Goal: Task Accomplishment & Management: Manage account settings

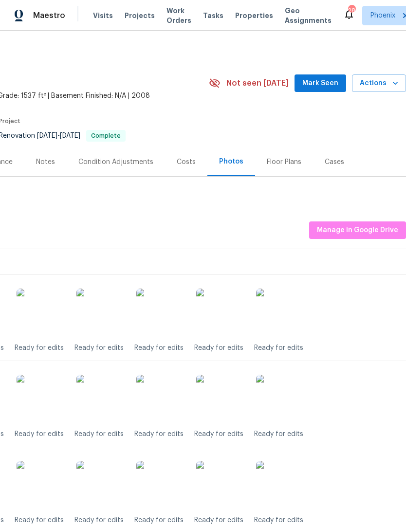
scroll to position [0, 144]
click at [374, 236] on span "Manage in Google Drive" at bounding box center [357, 230] width 81 height 12
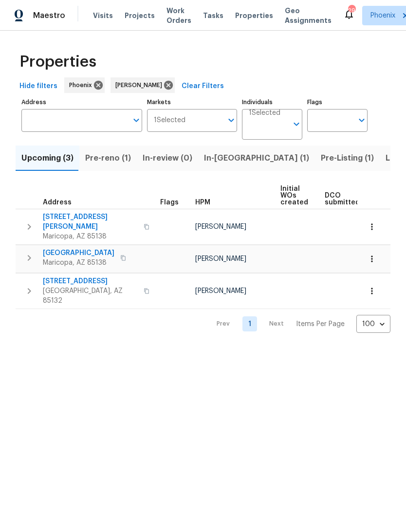
click at [217, 165] on span "In-[GEOGRAPHIC_DATA] (1)" at bounding box center [256, 158] width 105 height 14
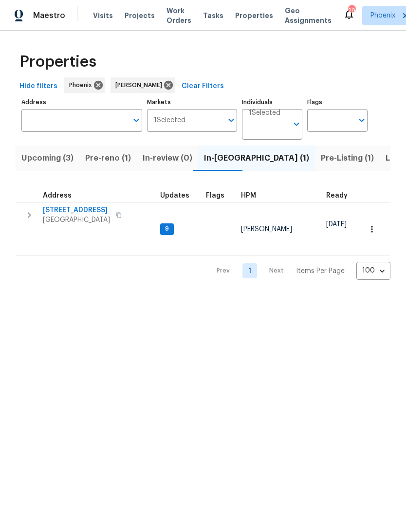
click at [85, 215] on span "3318 W White Canyon Rd" at bounding box center [76, 210] width 67 height 10
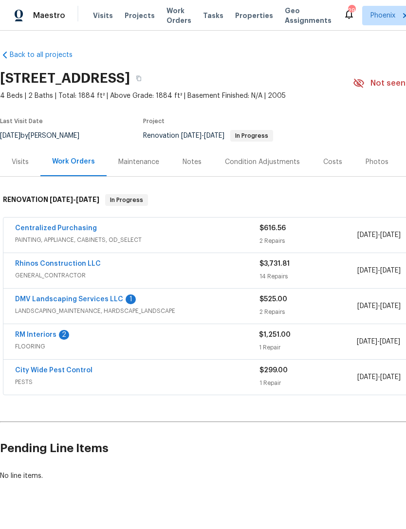
click at [54, 338] on link "RM Interiors" at bounding box center [35, 334] width 41 height 7
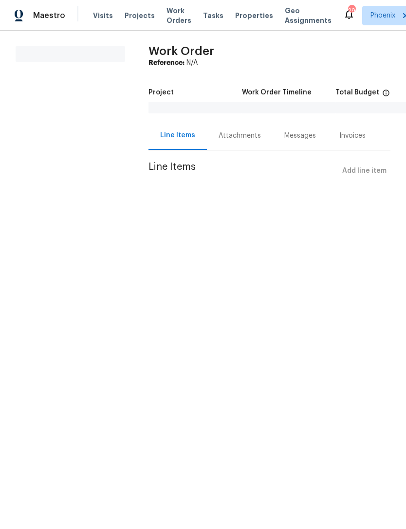
click at [237, 141] on div "Attachments" at bounding box center [239, 136] width 42 height 10
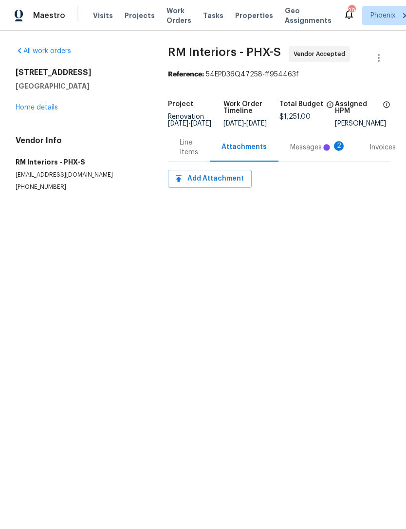
click at [174, 133] on div "Project Renovation 9/16/2025 - 9/23/2025 Work Order Timeline 9/16/2025 - 9/22/2…" at bounding box center [279, 114] width 222 height 38
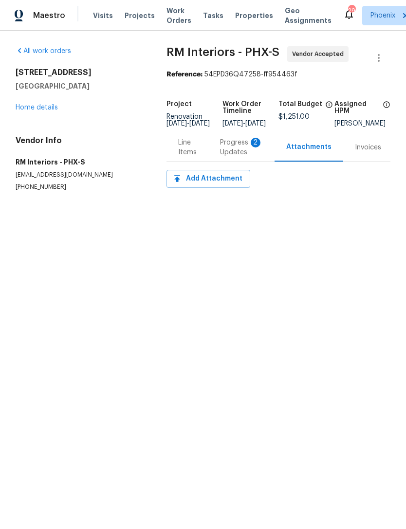
click at [236, 157] on div "Progress Updates 2" at bounding box center [241, 147] width 43 height 19
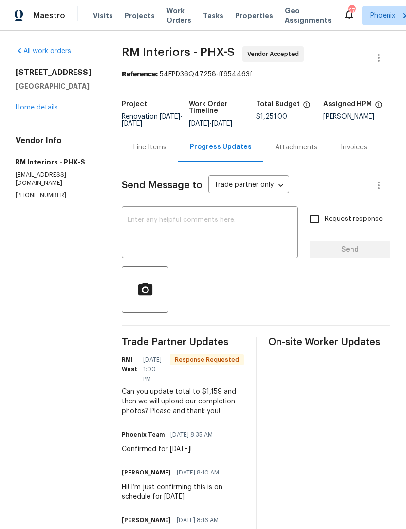
click at [54, 111] on link "Home details" at bounding box center [37, 107] width 42 height 7
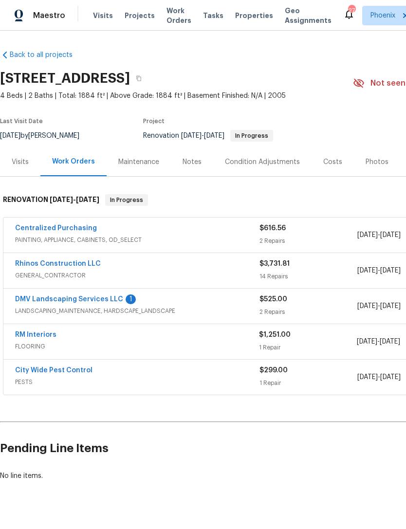
click at [116, 303] on link "DMV Landscaping Services LLC" at bounding box center [69, 299] width 108 height 7
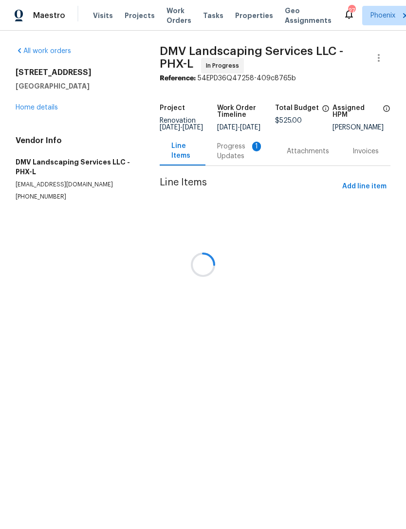
click at [237, 163] on div at bounding box center [203, 264] width 406 height 529
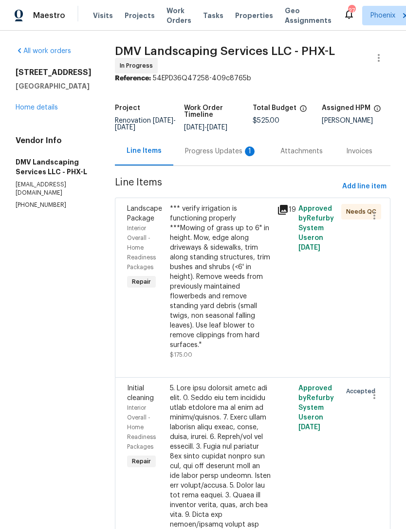
click at [228, 156] on div "Progress Updates 1" at bounding box center [221, 151] width 72 height 10
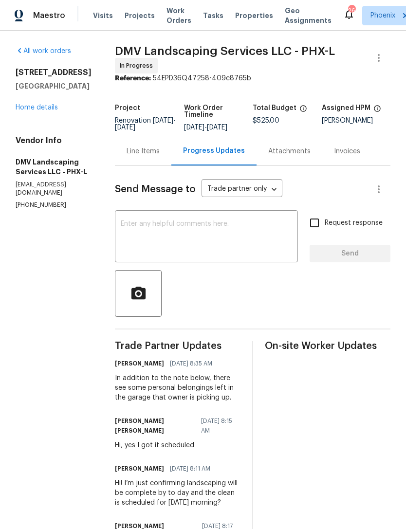
click at [48, 111] on link "Home details" at bounding box center [37, 107] width 42 height 7
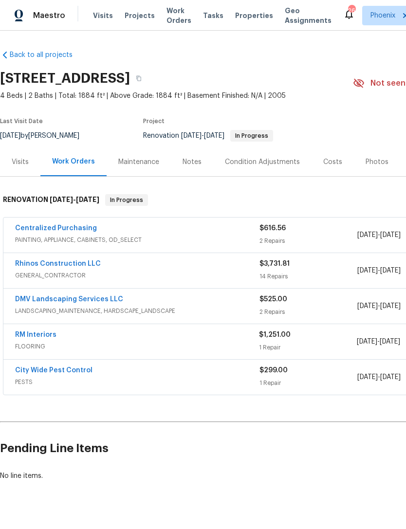
click at [194, 167] on div "Notes" at bounding box center [191, 162] width 19 height 10
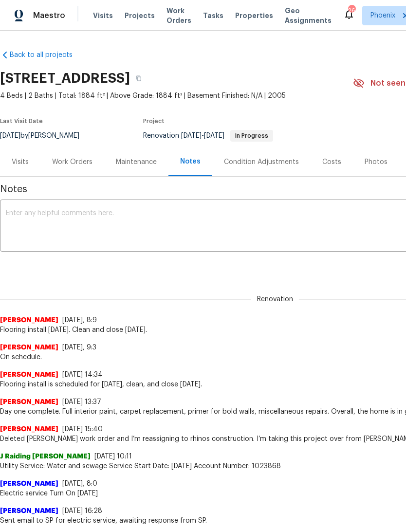
click at [162, 225] on textarea at bounding box center [275, 227] width 538 height 34
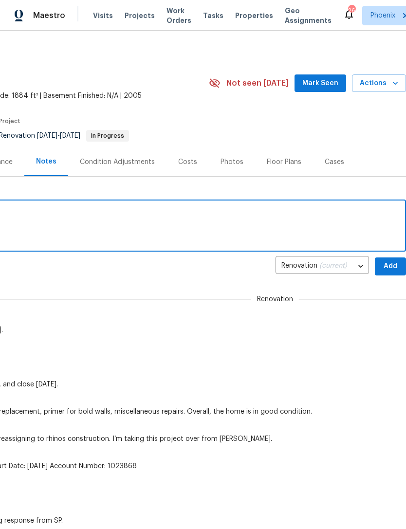
scroll to position [0, 144]
type textarea "On schedule to close this afternoon."
click at [395, 272] on span "Add" at bounding box center [390, 266] width 16 height 12
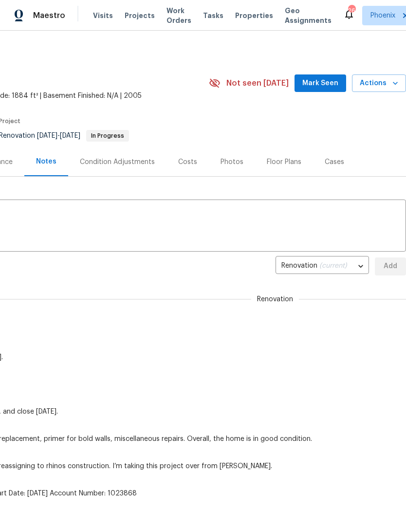
click at [334, 92] on button "Mark Seen" at bounding box center [320, 83] width 52 height 18
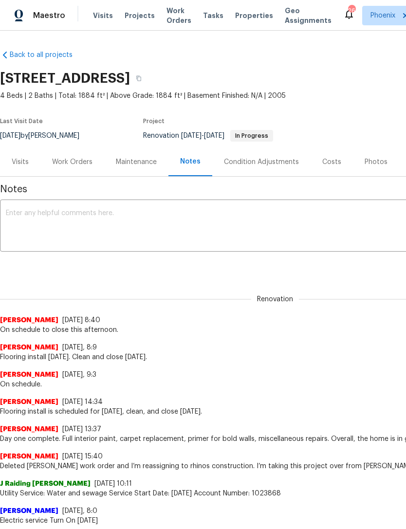
scroll to position [0, 0]
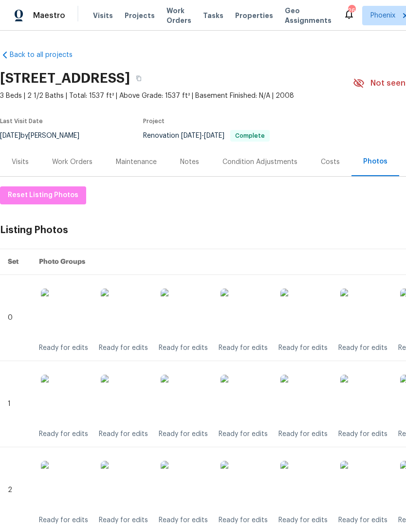
click at [172, 19] on span "Work Orders" at bounding box center [178, 15] width 25 height 19
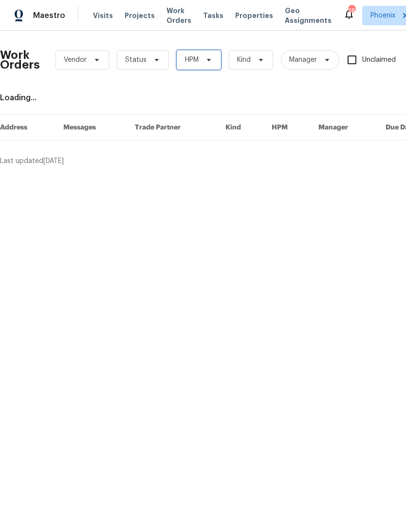
click at [210, 64] on icon at bounding box center [209, 60] width 8 height 8
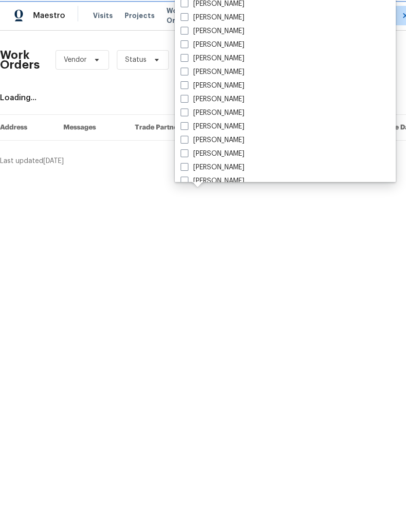
scroll to position [452, 0]
click at [244, 109] on label "[PERSON_NAME]" at bounding box center [213, 112] width 64 height 10
click at [187, 109] on input "[PERSON_NAME]" at bounding box center [184, 110] width 6 height 6
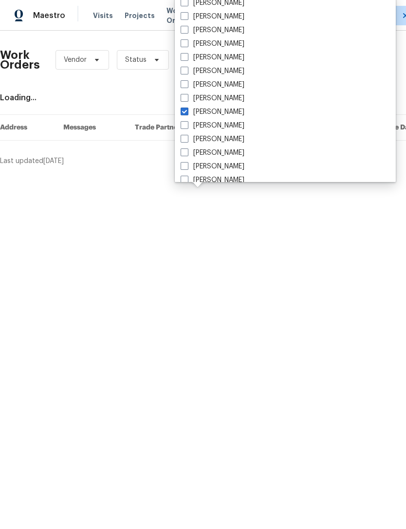
checkbox input "true"
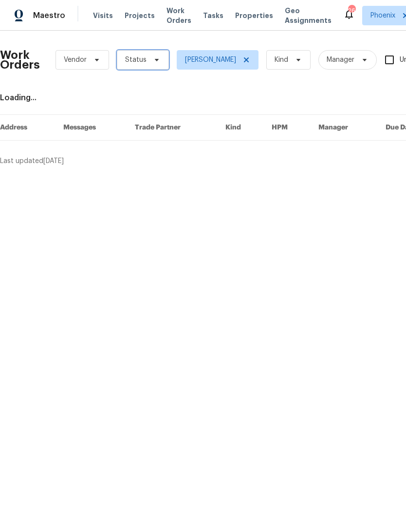
click at [153, 64] on icon at bounding box center [157, 60] width 8 height 8
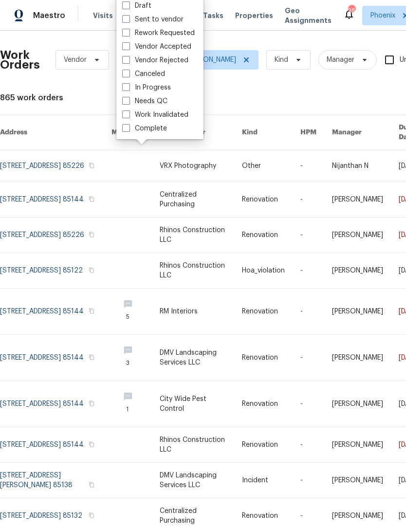
click at [156, 105] on label "Needs QC" at bounding box center [144, 101] width 45 height 10
click at [128, 103] on input "Needs QC" at bounding box center [125, 99] width 6 height 6
checkbox input "true"
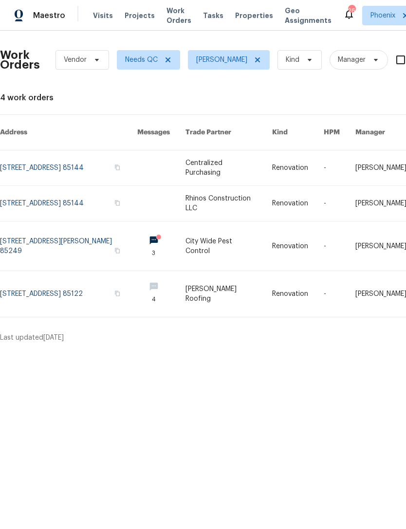
click at [88, 240] on link at bounding box center [68, 245] width 137 height 49
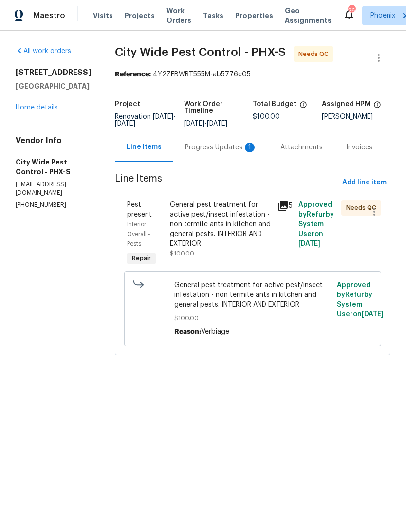
click at [241, 162] on div "Progress Updates 1" at bounding box center [220, 147] width 95 height 29
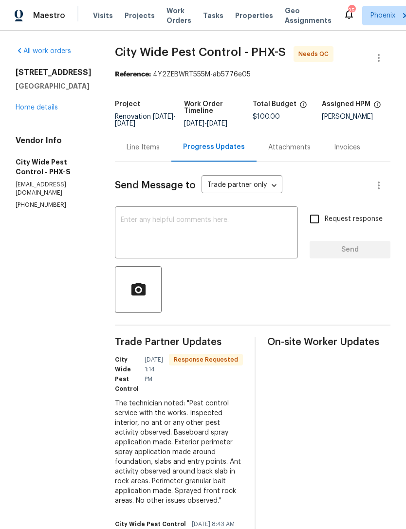
click at [144, 152] on div "Line Items" at bounding box center [142, 148] width 33 height 10
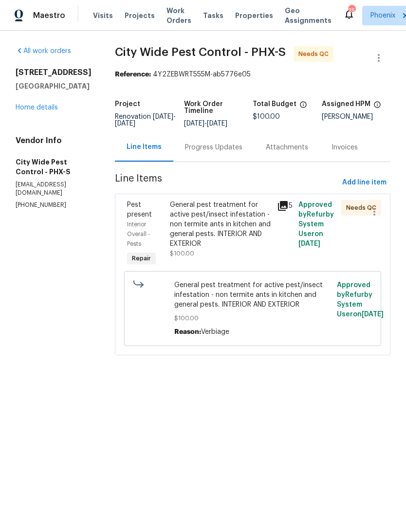
click at [168, 225] on div "General pest treatment for active pest/insect infestation - non termite ants in…" at bounding box center [220, 234] width 107 height 74
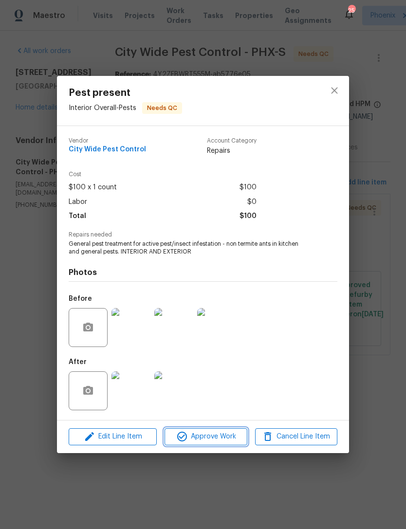
click at [201, 431] on button "Approve Work" at bounding box center [205, 436] width 82 height 17
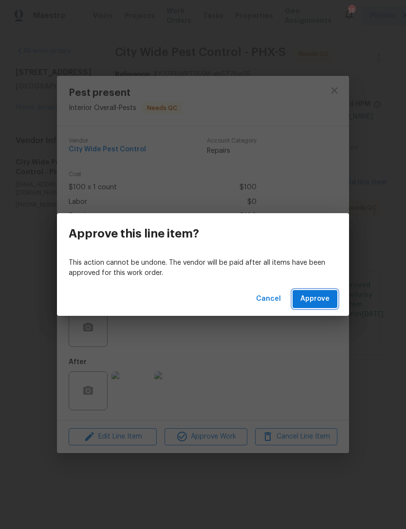
click at [320, 296] on span "Approve" at bounding box center [314, 299] width 29 height 12
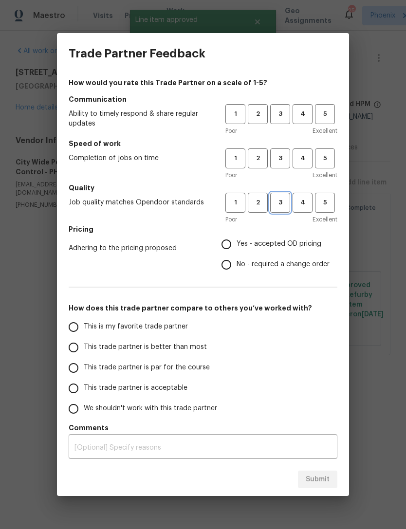
click at [286, 208] on span "3" at bounding box center [280, 202] width 18 height 11
click at [284, 164] on button "3" at bounding box center [280, 158] width 20 height 20
click at [279, 105] on button "3" at bounding box center [280, 114] width 20 height 20
click at [227, 246] on input "Yes - accepted OD pricing" at bounding box center [226, 244] width 20 height 20
radio input "true"
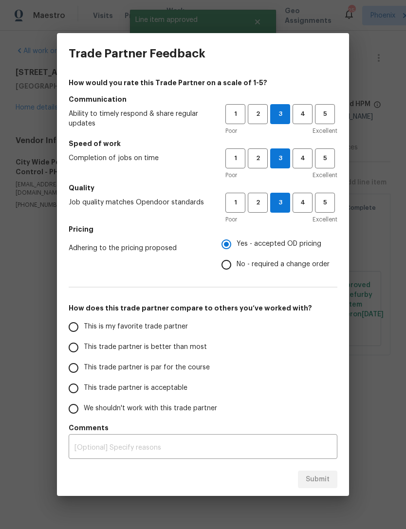
click at [76, 321] on input "This is my favorite trade partner" at bounding box center [73, 327] width 20 height 20
click at [327, 481] on span "Submit" at bounding box center [318, 479] width 24 height 12
radio input "true"
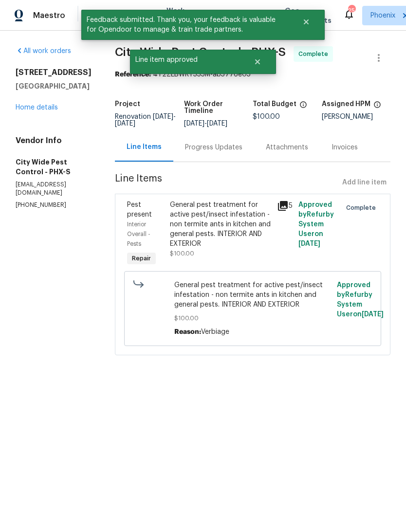
click at [51, 111] on link "Home details" at bounding box center [37, 107] width 42 height 7
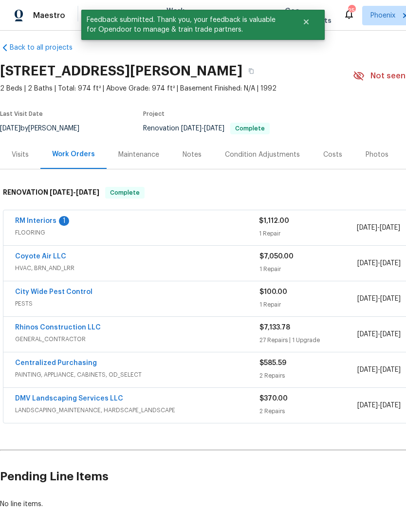
scroll to position [8, 0]
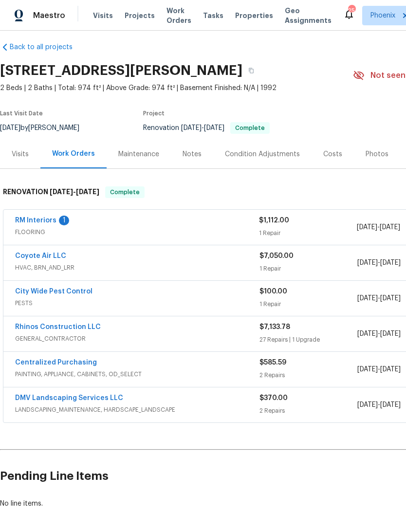
click at [46, 224] on link "RM Interiors" at bounding box center [35, 220] width 41 height 7
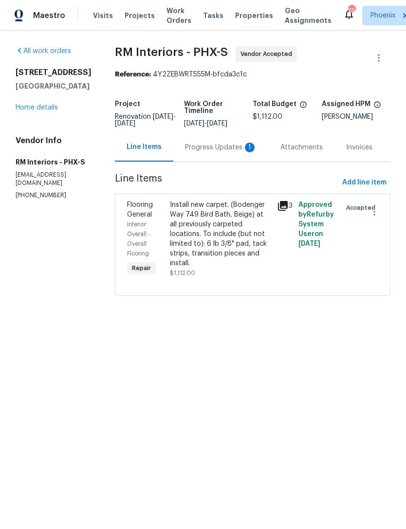
click at [231, 152] on div "Progress Updates 1" at bounding box center [221, 148] width 72 height 10
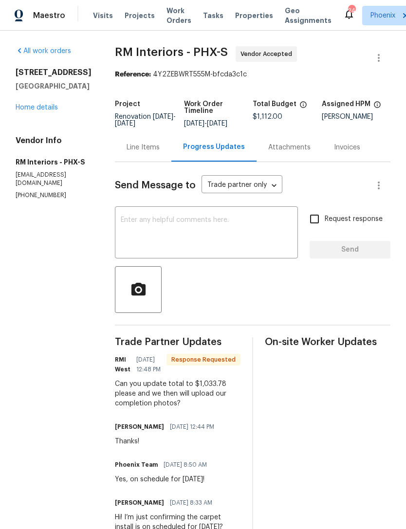
click at [152, 152] on div "Line Items" at bounding box center [142, 148] width 33 height 10
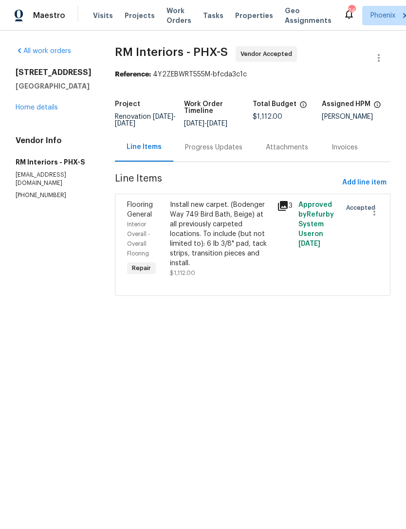
click at [258, 233] on div "Install new carpet. (Bodenger Way 749 Bird Bath, Beige) at all previously carpe…" at bounding box center [220, 234] width 101 height 68
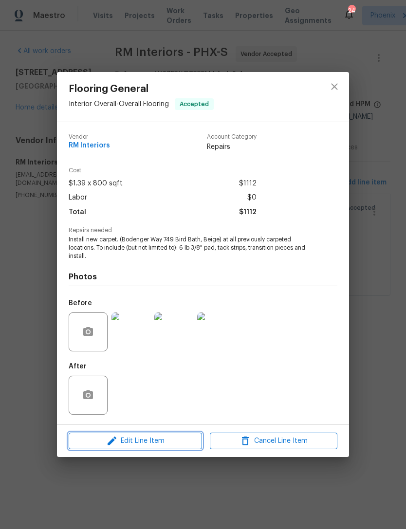
click at [148, 442] on span "Edit Line Item" at bounding box center [135, 441] width 127 height 12
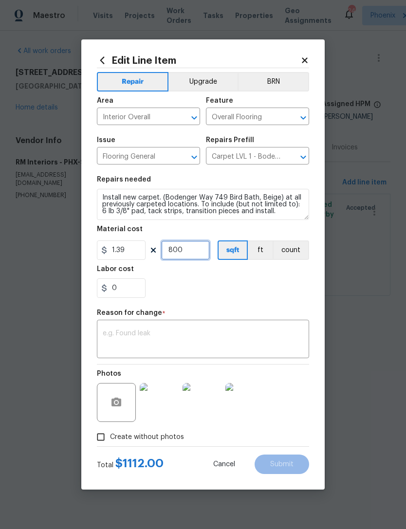
click at [203, 248] on input "800" at bounding box center [185, 249] width 49 height 19
type input "1"
click at [132, 254] on input "1.39" at bounding box center [121, 249] width 49 height 19
type input "1"
click at [309, 53] on div "Edit Line Item Repair Upgrade BRN Area Interior Overall ​ Feature Overall Floor…" at bounding box center [202, 264] width 243 height 450
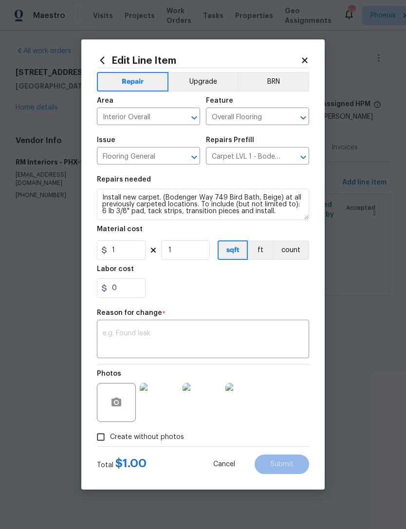
click at [306, 58] on icon at bounding box center [304, 59] width 5 height 5
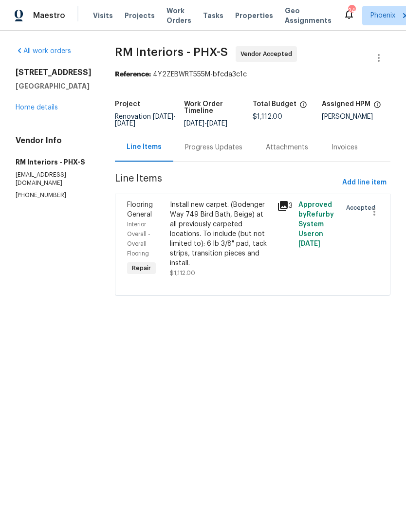
click at [225, 162] on div "Progress Updates" at bounding box center [213, 147] width 81 height 29
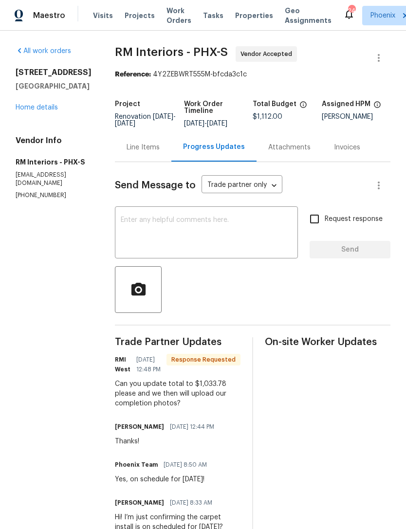
click at [143, 152] on div "Line Items" at bounding box center [142, 148] width 33 height 10
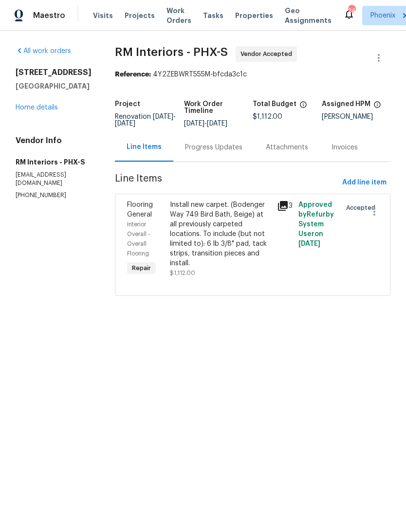
click at [260, 235] on div "Install new carpet. (Bodenger Way 749 Bird Bath, Beige) at all previously carpe…" at bounding box center [220, 234] width 101 height 68
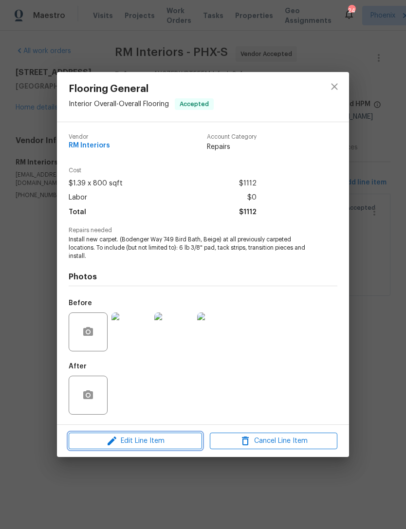
click at [151, 441] on span "Edit Line Item" at bounding box center [135, 441] width 127 height 12
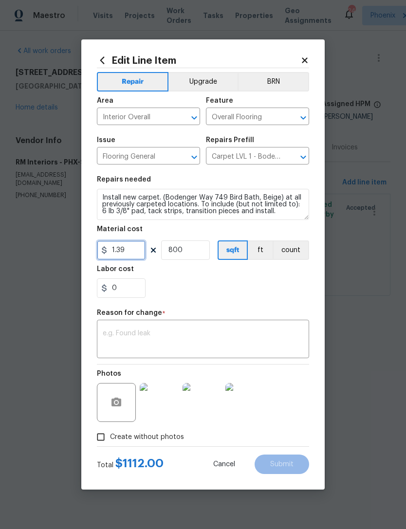
click at [141, 255] on input "1.39" at bounding box center [121, 249] width 49 height 19
type input "1033.78"
click at [199, 252] on input "800" at bounding box center [185, 249] width 49 height 19
type input "1"
click at [170, 338] on textarea at bounding box center [203, 340] width 200 height 20
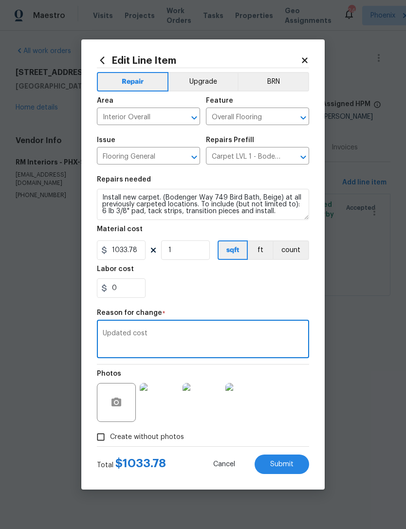
type textarea "Updated cost"
click at [269, 291] on div "0" at bounding box center [203, 287] width 212 height 19
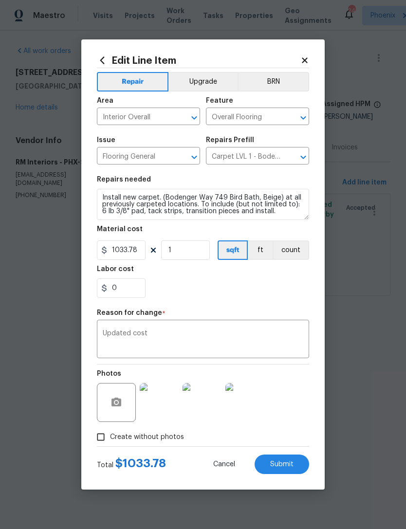
click at [293, 466] on span "Submit" at bounding box center [281, 464] width 23 height 7
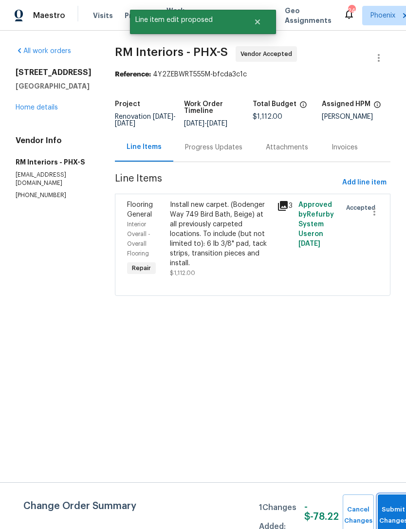
click at [384, 502] on button "Submit Changes" at bounding box center [393, 515] width 31 height 42
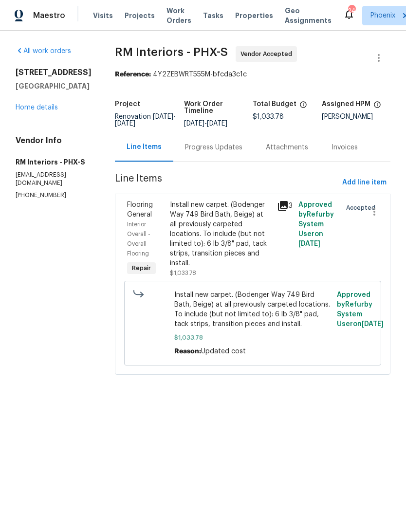
click at [49, 111] on link "Home details" at bounding box center [37, 107] width 42 height 7
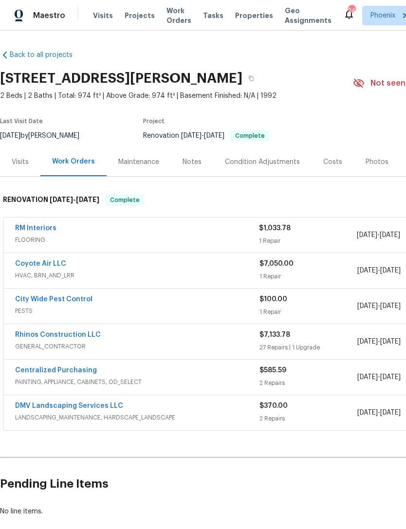
click at [177, 21] on span "Work Orders" at bounding box center [178, 15] width 25 height 19
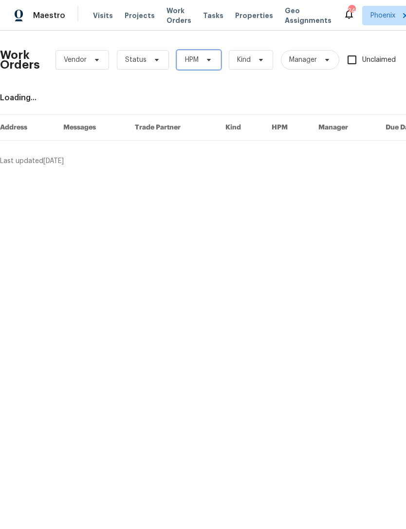
click at [211, 64] on icon at bounding box center [209, 60] width 8 height 8
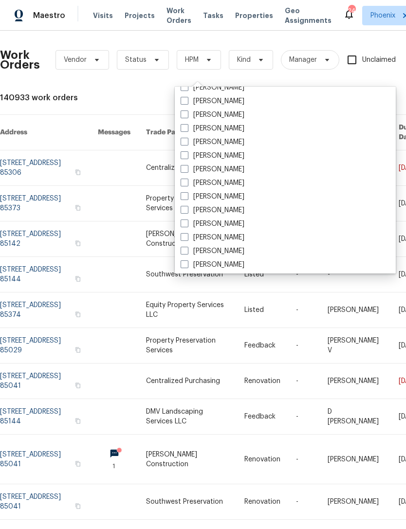
scroll to position [521, 0]
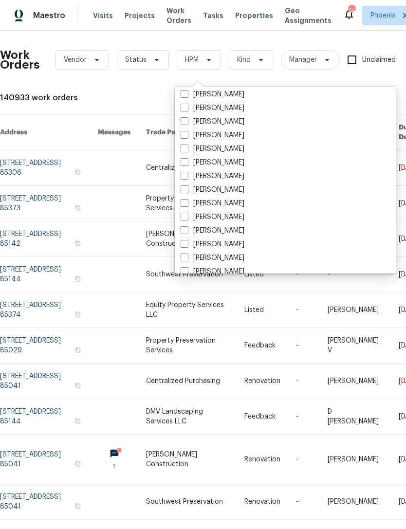
click at [244, 140] on label "[PERSON_NAME]" at bounding box center [213, 135] width 64 height 10
click at [187, 137] on input "[PERSON_NAME]" at bounding box center [184, 133] width 6 height 6
checkbox input "true"
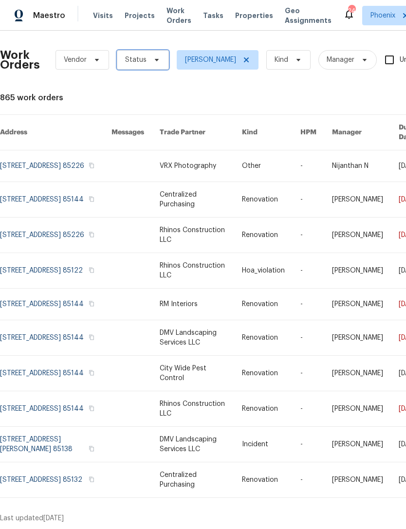
click at [154, 64] on icon at bounding box center [157, 60] width 8 height 8
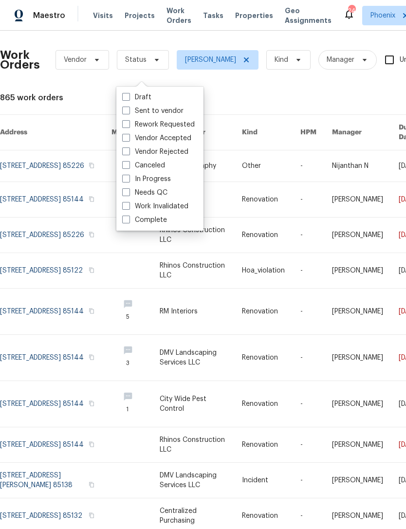
click at [159, 195] on label "Needs QC" at bounding box center [144, 193] width 45 height 10
click at [128, 194] on input "Needs QC" at bounding box center [125, 191] width 6 height 6
checkbox input "true"
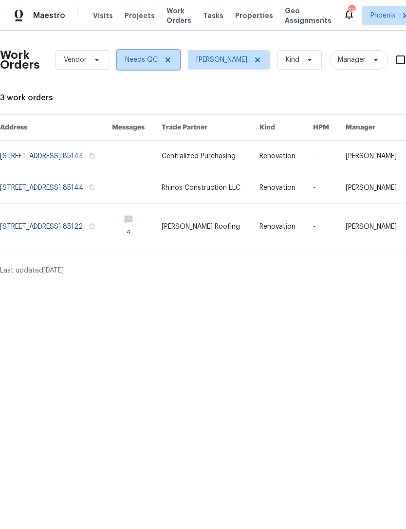
click at [167, 64] on icon at bounding box center [168, 60] width 8 height 8
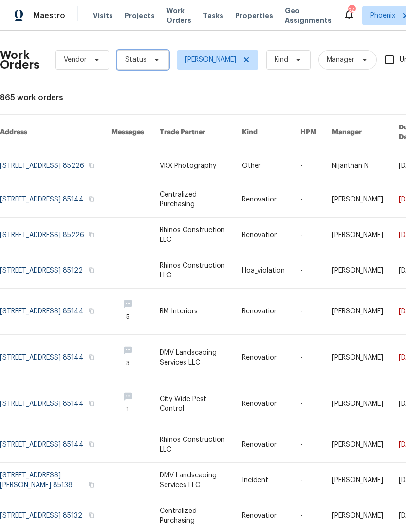
click at [145, 70] on span "Status" at bounding box center [143, 59] width 52 height 19
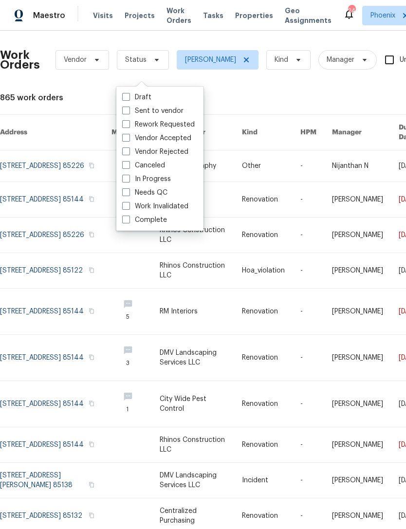
click at [160, 180] on label "In Progress" at bounding box center [146, 179] width 49 height 10
click at [128, 180] on input "In Progress" at bounding box center [125, 177] width 6 height 6
checkbox input "true"
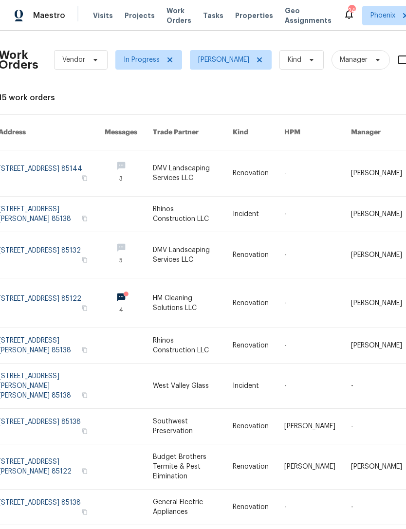
scroll to position [0, 2]
click at [166, 64] on icon at bounding box center [169, 60] width 8 height 8
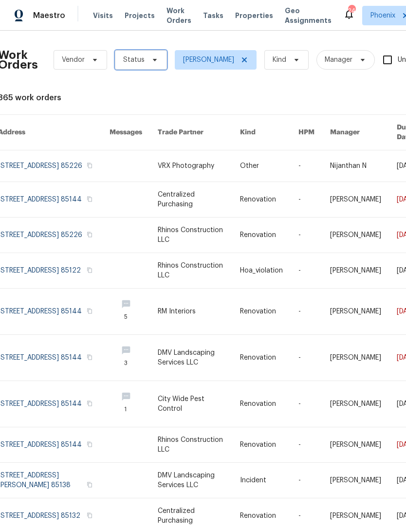
click at [151, 64] on icon at bounding box center [155, 60] width 8 height 8
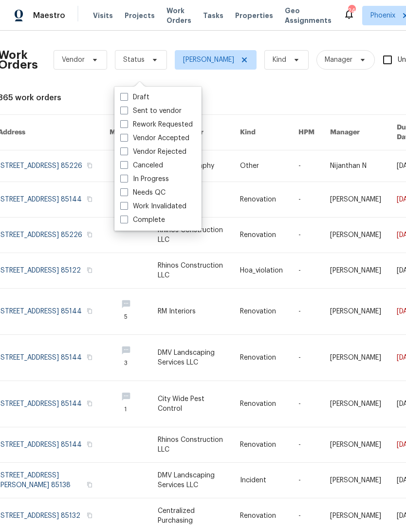
click at [169, 112] on label "Sent to vendor" at bounding box center [150, 111] width 61 height 10
click at [126, 112] on input "Sent to vendor" at bounding box center [123, 109] width 6 height 6
checkbox input "true"
